Goal: Find specific page/section: Find specific page/section

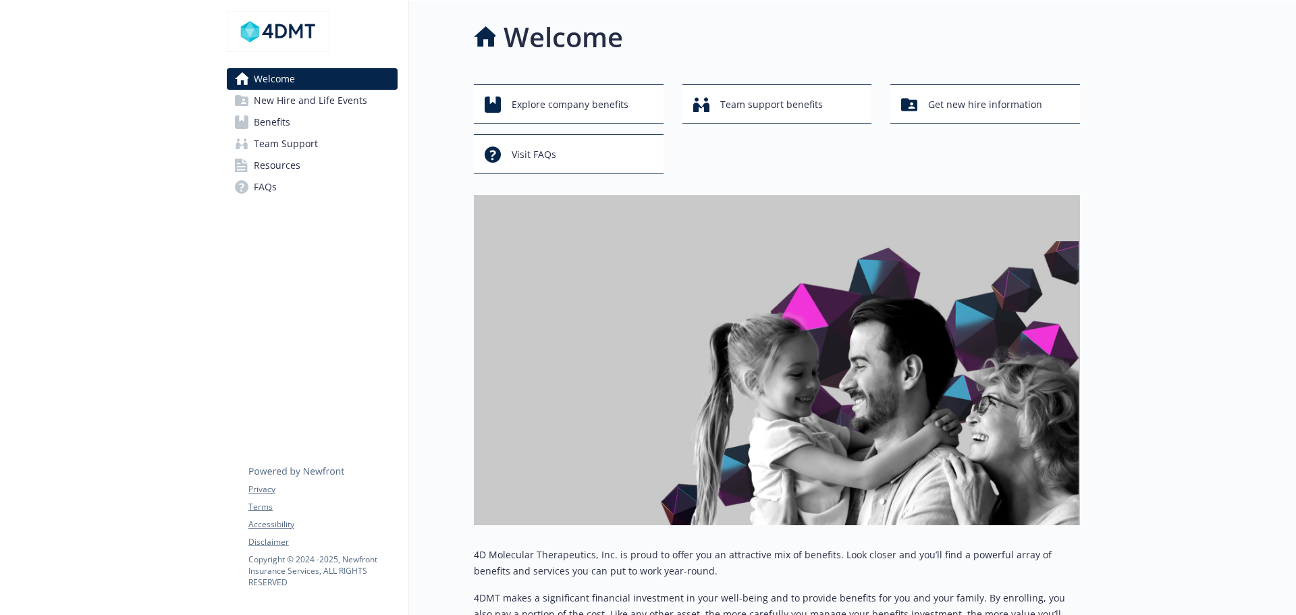
click at [273, 138] on span "Team Support" at bounding box center [286, 144] width 64 height 22
